Goal: Information Seeking & Learning: Learn about a topic

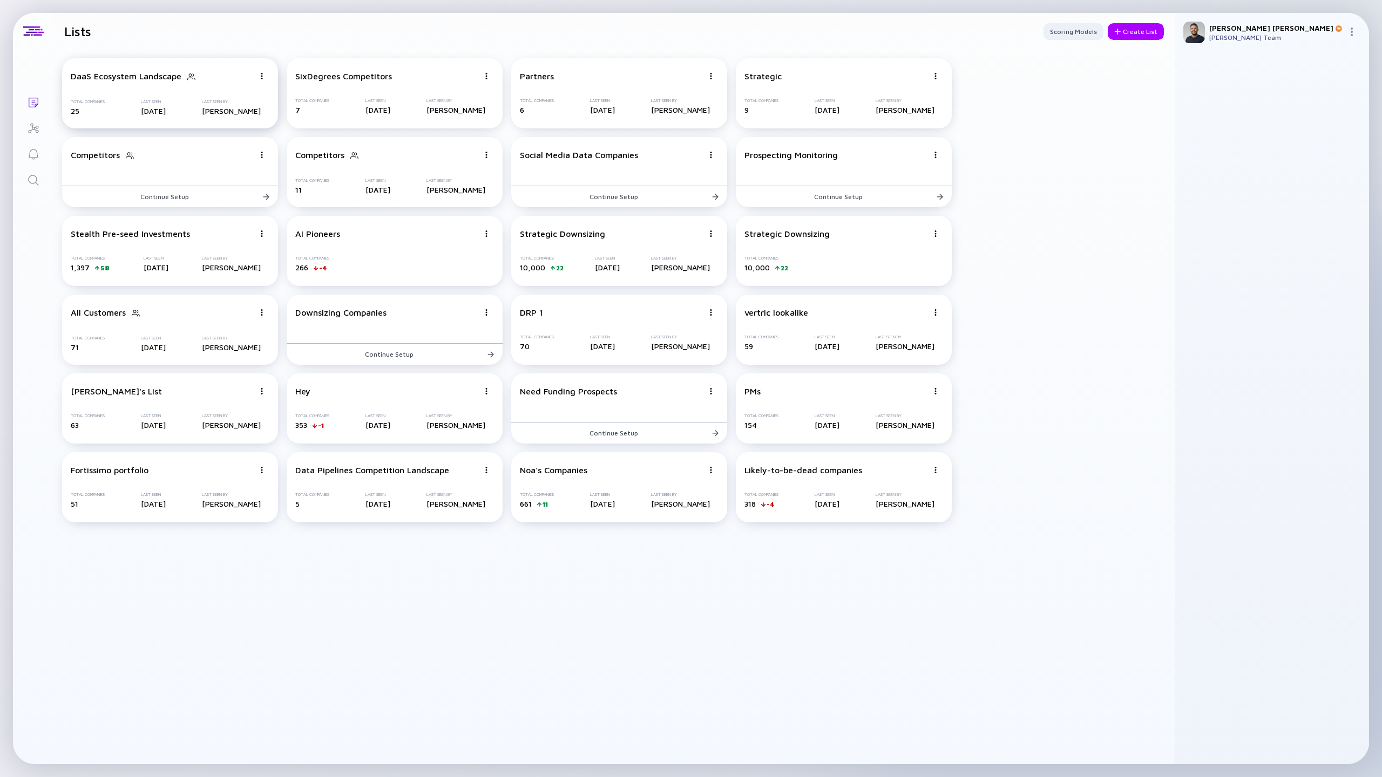
click at [170, 79] on div "DaaS Ecosystem Landscape" at bounding box center [126, 76] width 111 height 10
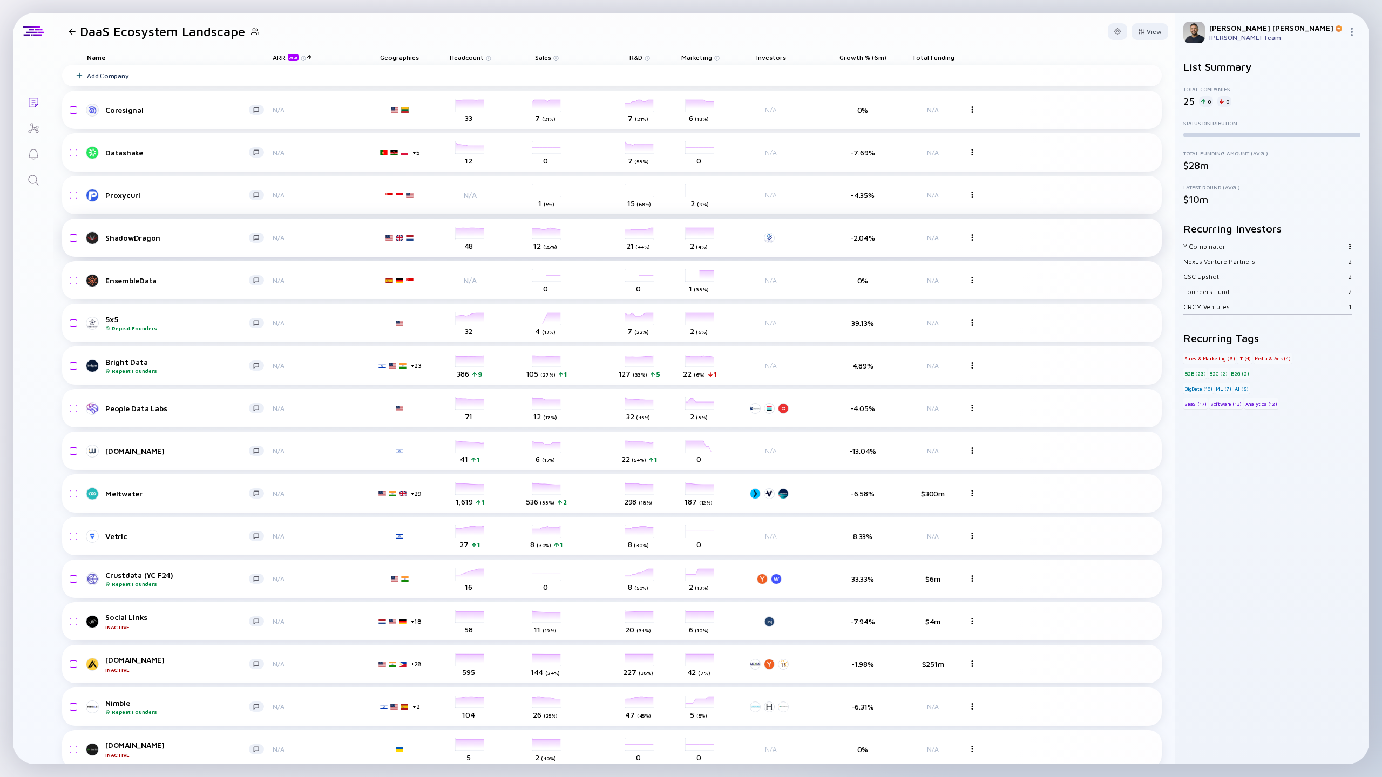
click at [124, 238] on div "ShadowDragon" at bounding box center [177, 237] width 144 height 9
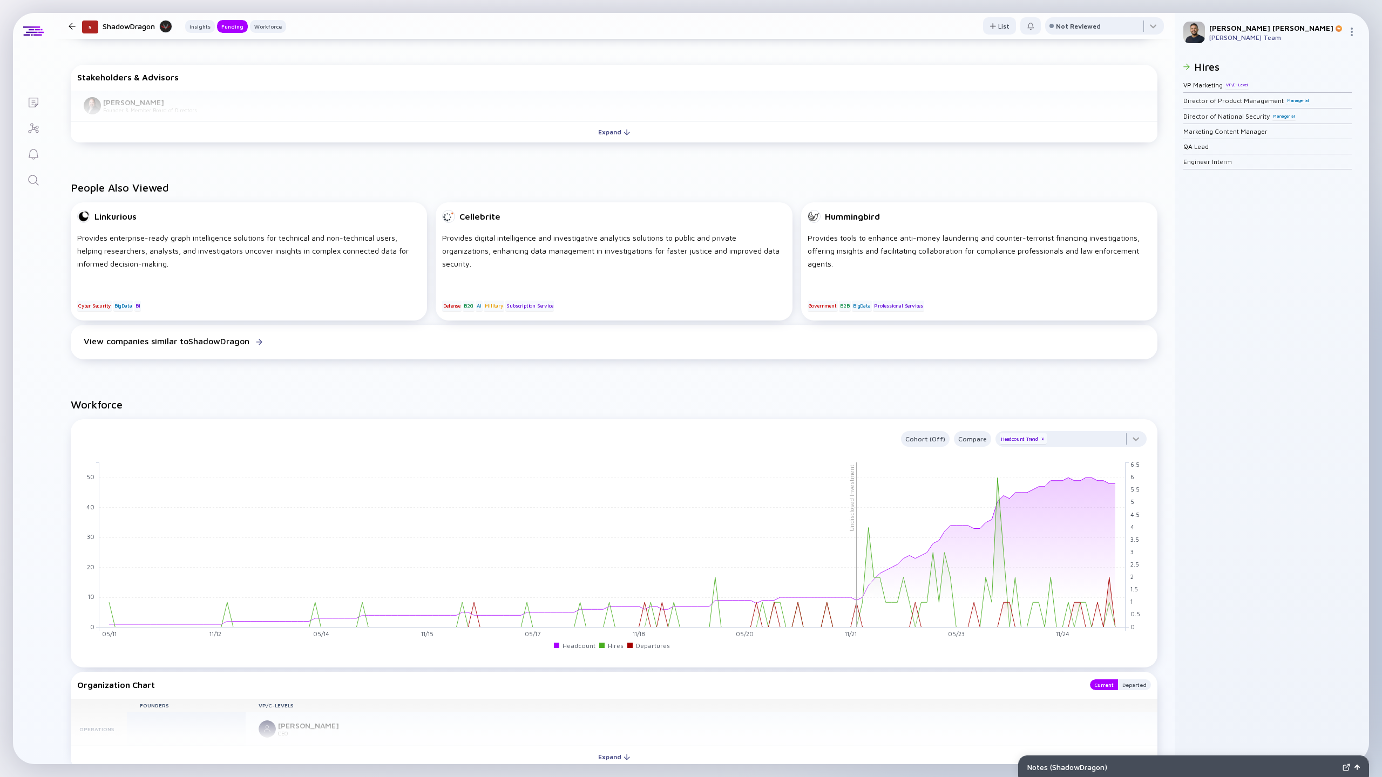
scroll to position [173, 0]
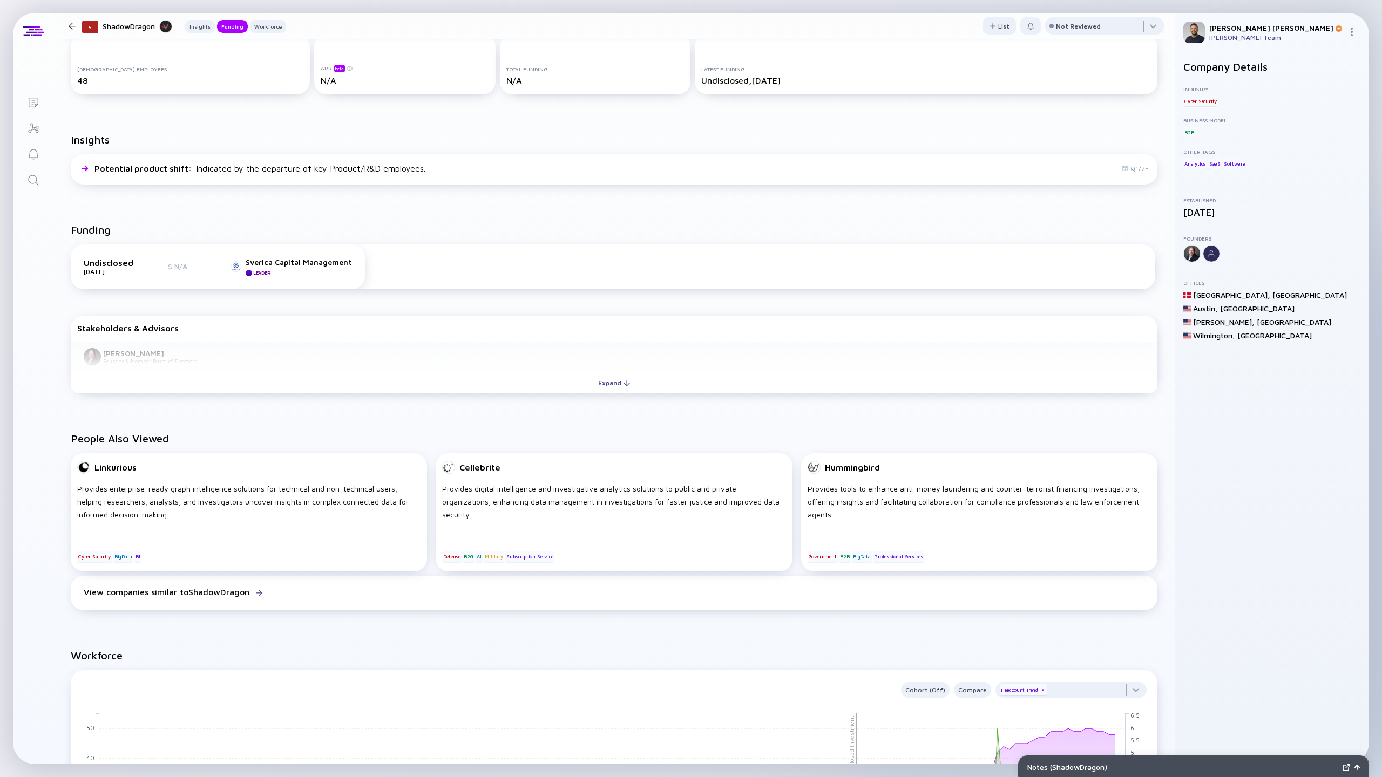
click at [590, 290] on div "Undisclosed [DATE] $ N/A Sverica Capital Management Leader" at bounding box center [613, 269] width 1085 height 49
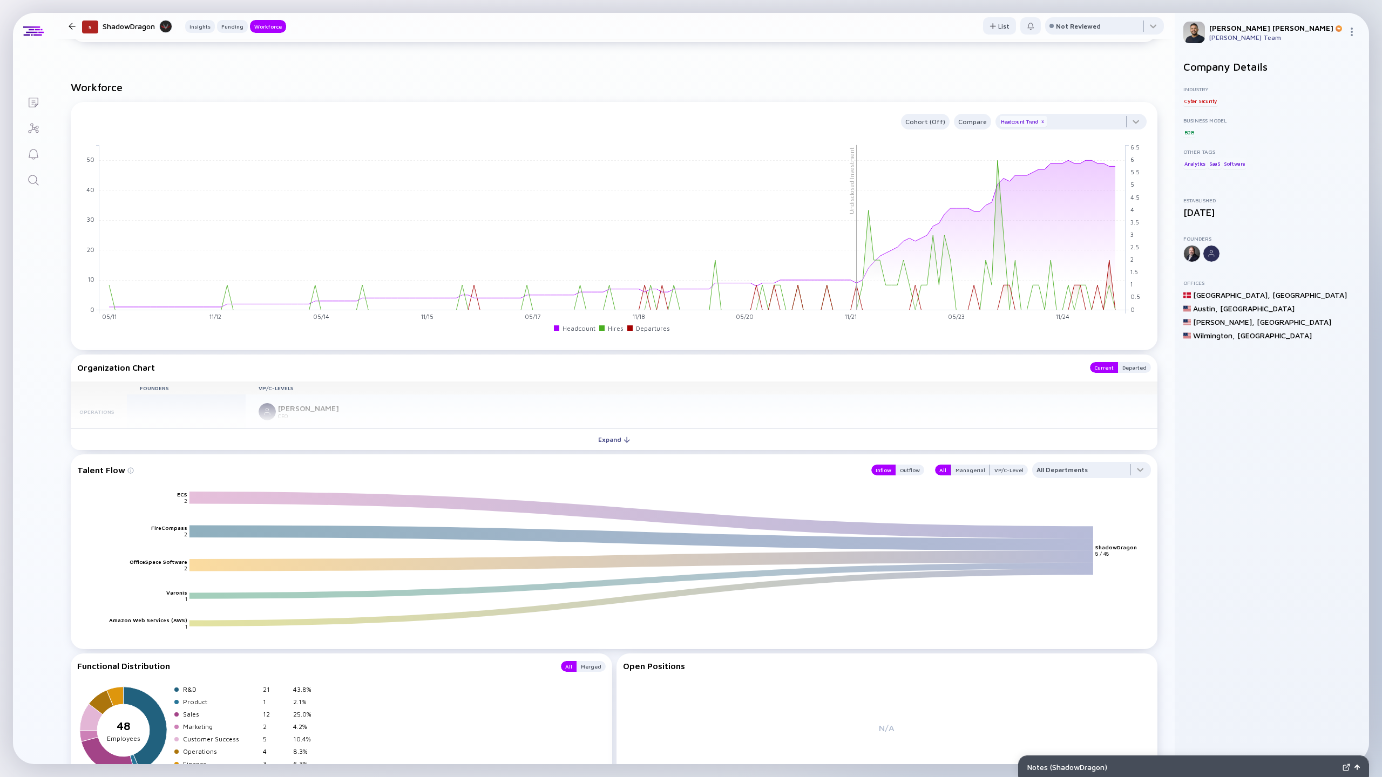
scroll to position [945, 0]
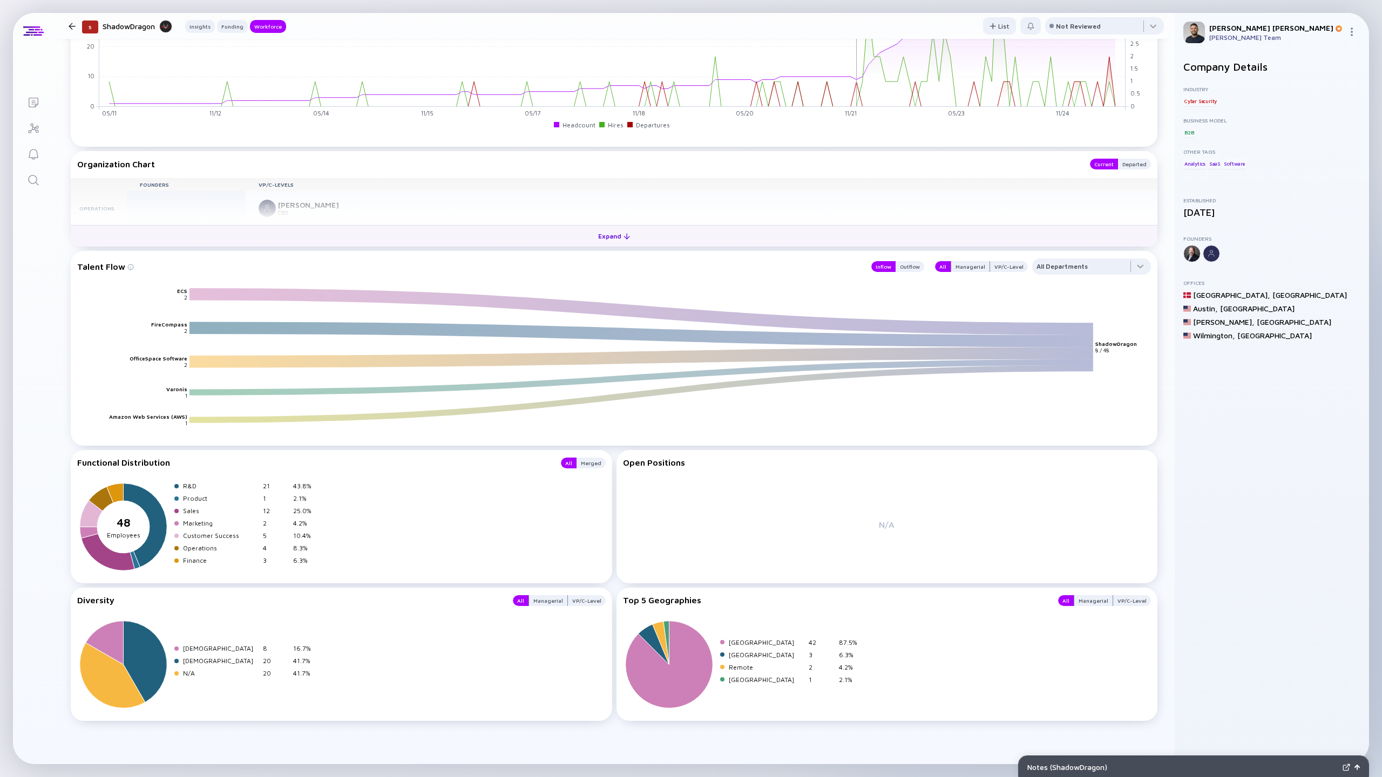
click at [495, 233] on button "Expand" at bounding box center [614, 236] width 1087 height 22
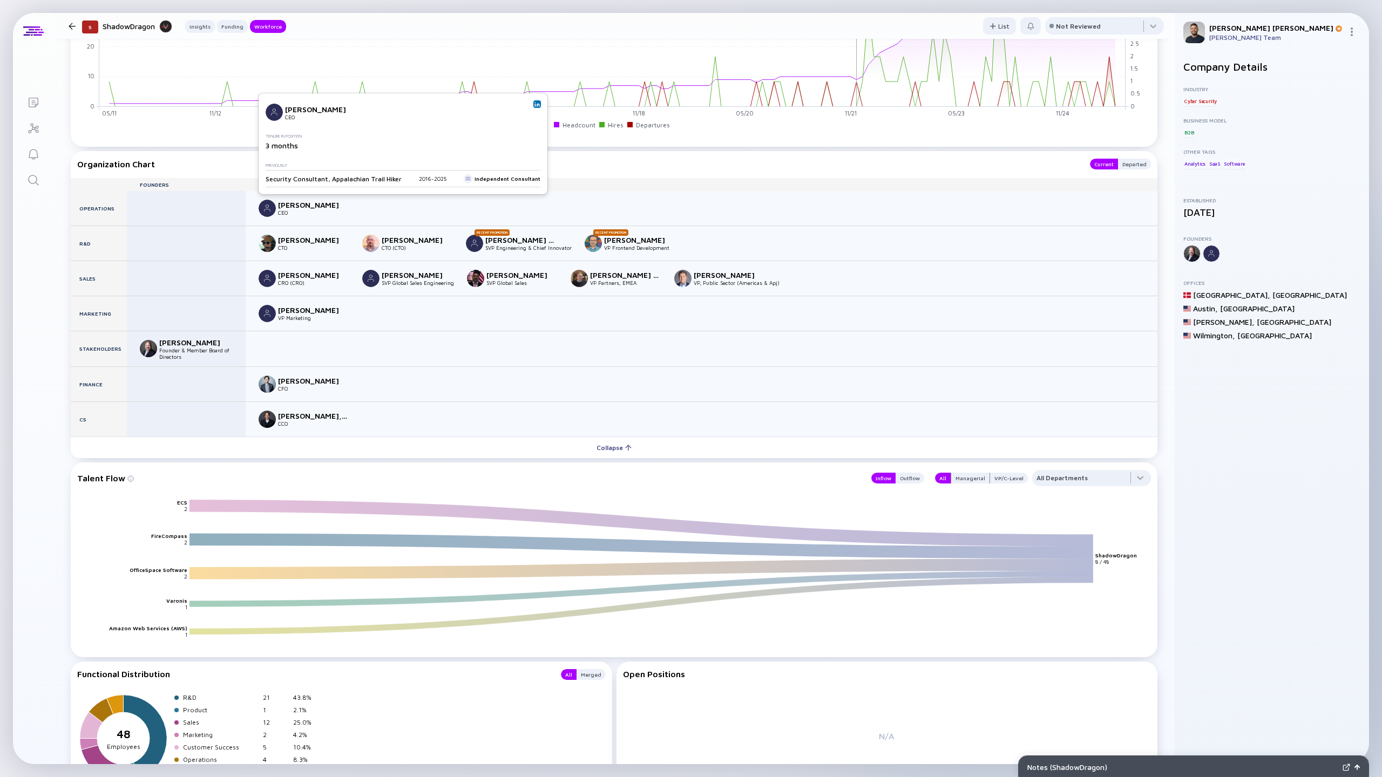
click at [534, 105] on img at bounding box center [536, 103] width 5 height 5
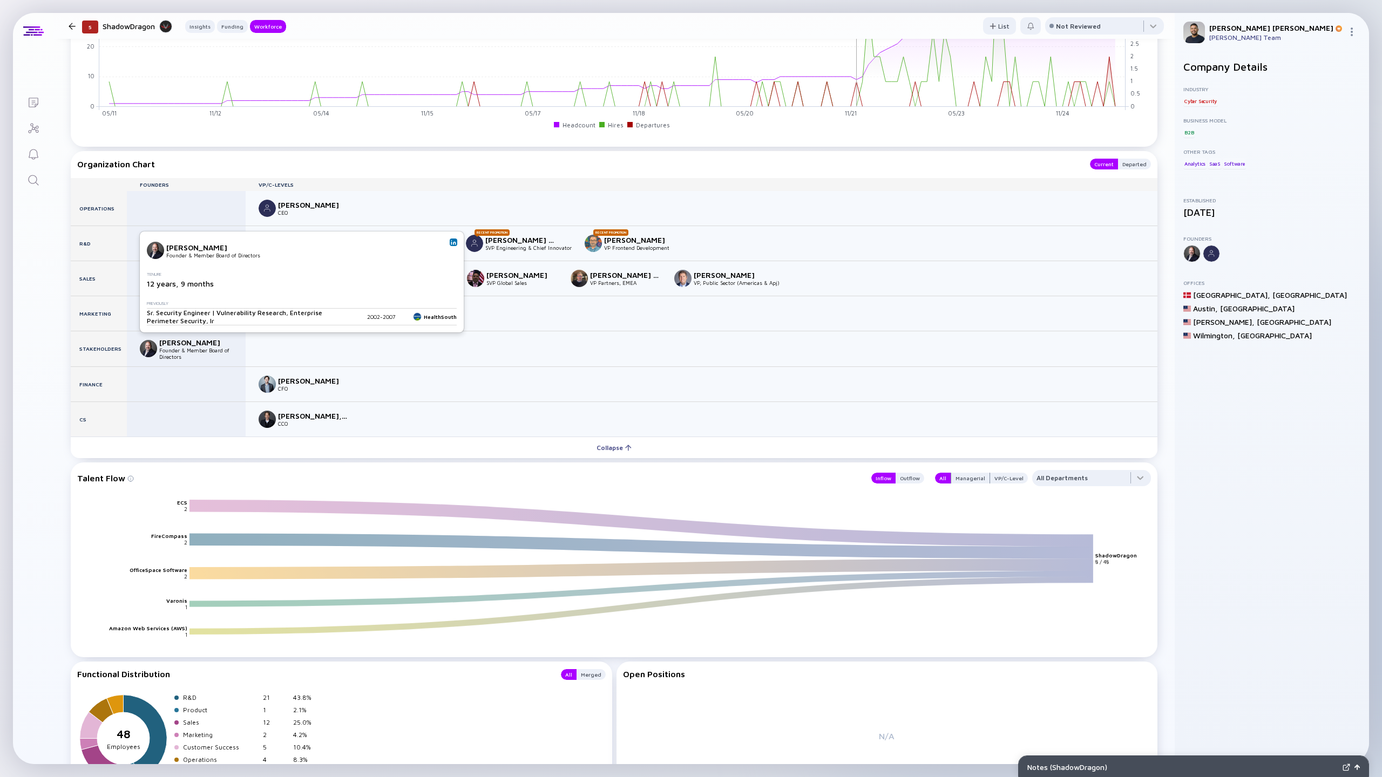
click at [453, 246] on link at bounding box center [454, 243] width 8 height 8
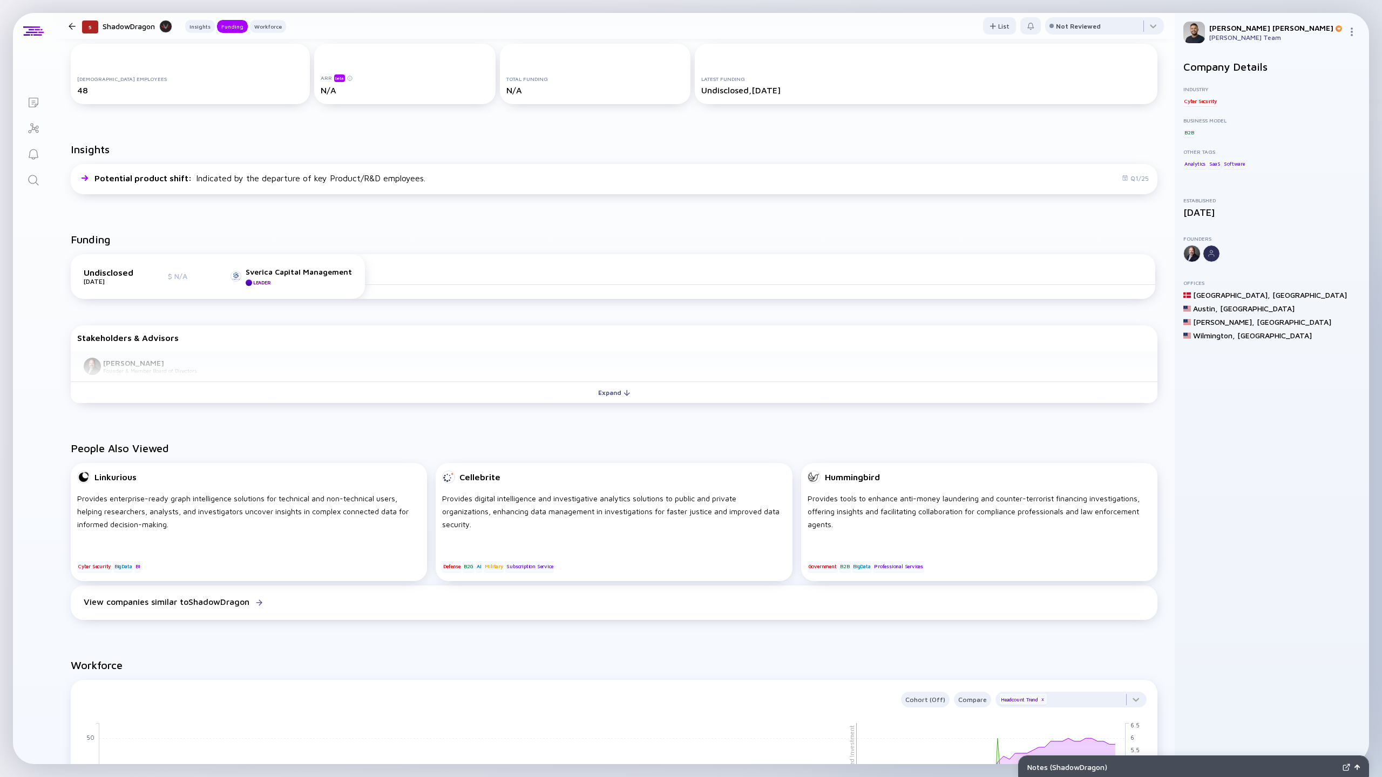
scroll to position [162, 0]
click at [274, 270] on div "Sverica Capital Management" at bounding box center [299, 272] width 106 height 9
